Goal: Task Accomplishment & Management: Manage account settings

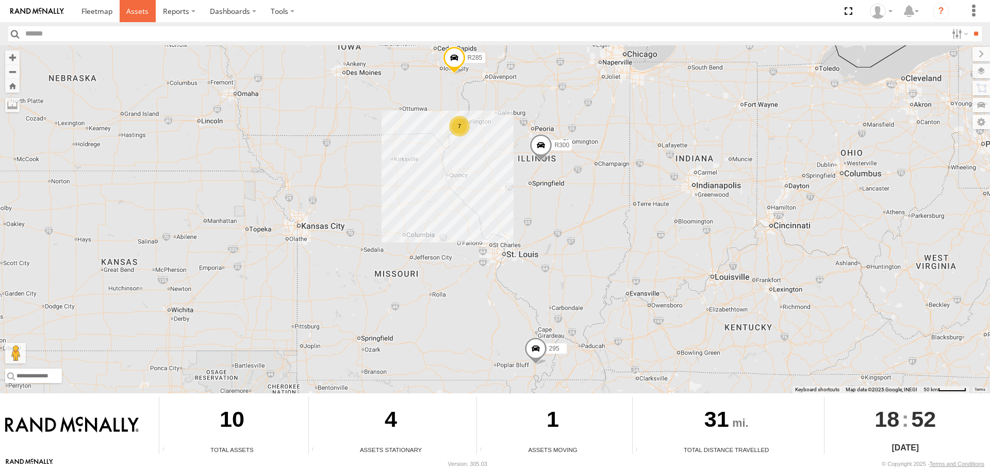
click at [133, 11] on span at bounding box center [137, 11] width 22 height 10
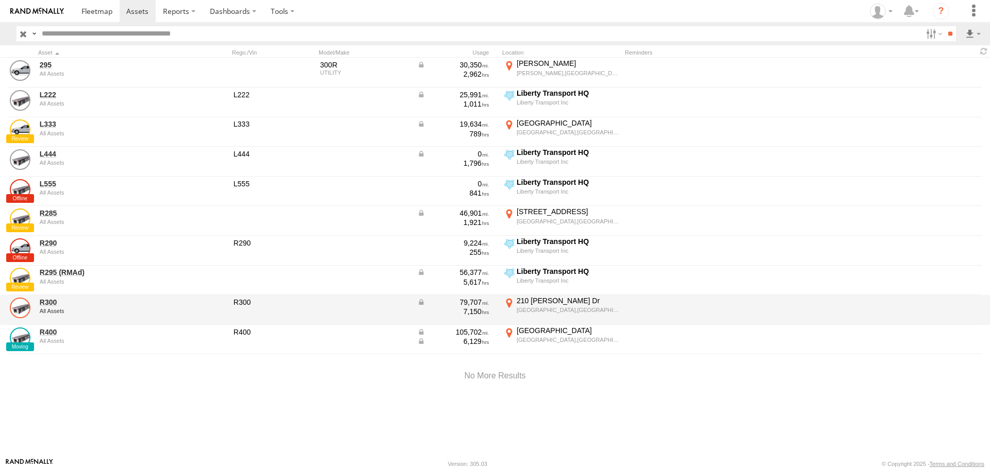
click at [19, 304] on link at bounding box center [20, 308] width 21 height 21
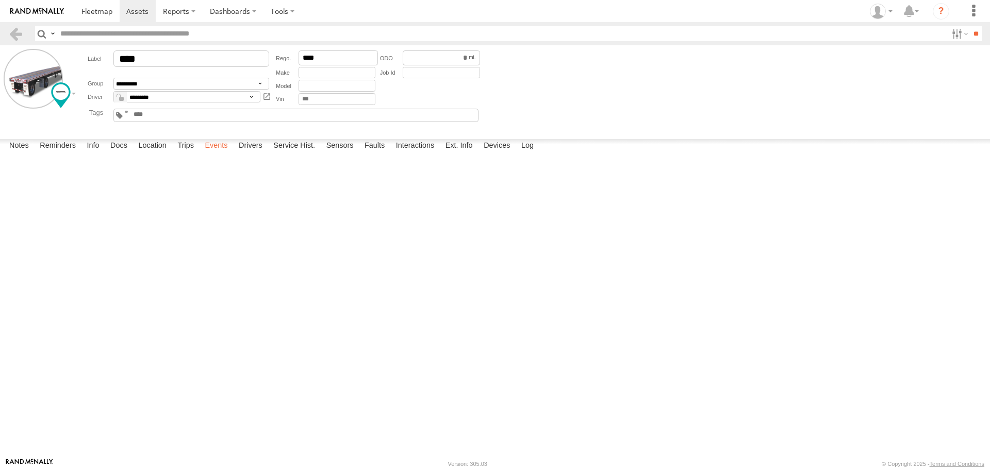
click at [224, 154] on label "Events" at bounding box center [215, 146] width 33 height 14
